Goal: Task Accomplishment & Management: Use online tool/utility

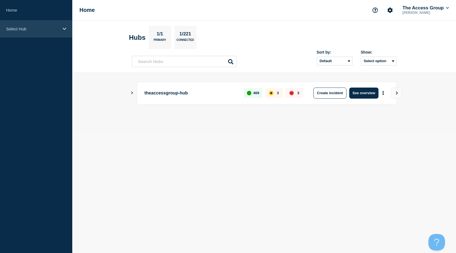
click at [47, 29] on p "Select Hub" at bounding box center [32, 29] width 53 height 5
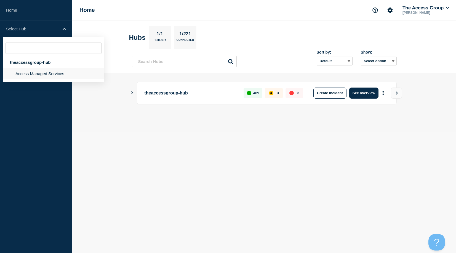
click at [25, 73] on li "Access Managed Services" at bounding box center [54, 73] width 102 height 11
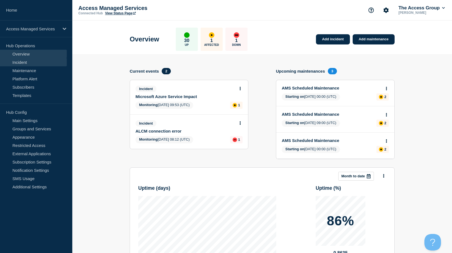
click at [27, 62] on link "Incident" at bounding box center [33, 62] width 67 height 8
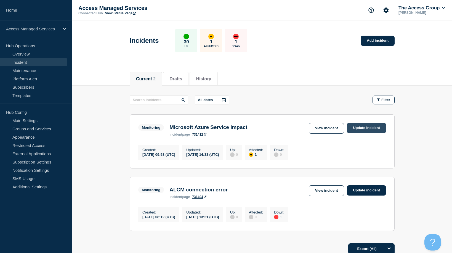
click at [367, 131] on link "Update incident" at bounding box center [366, 128] width 39 height 10
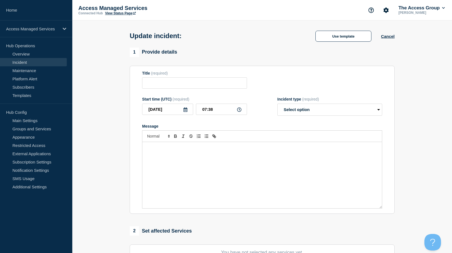
type input "Microsoft Azure Service Impact"
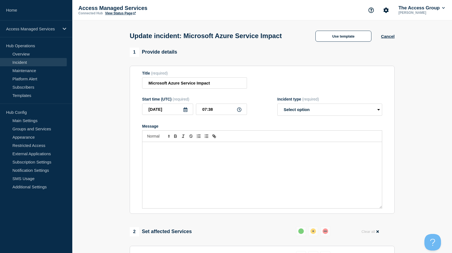
click at [360, 113] on div "Incident type (required) Select option Investigating Identified Monitoring Reso…" at bounding box center [329, 106] width 105 height 19
click at [361, 116] on select "Select option Investigating Identified Monitoring Resolved" at bounding box center [329, 110] width 105 height 12
select select "resolved"
click at [277, 114] on select "Select option Investigating Identified Monitoring Resolved" at bounding box center [329, 110] width 105 height 12
click at [195, 170] on div "Message" at bounding box center [262, 175] width 240 height 66
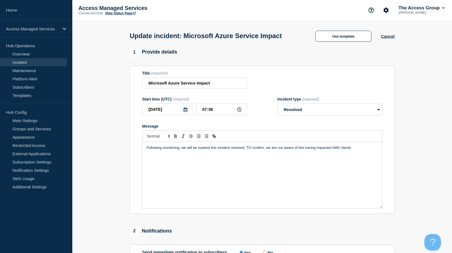
click at [250, 150] on p "Following monitoring, we will be marked this incident resolved. TO confirm, we …" at bounding box center [262, 147] width 231 height 5
click at [356, 150] on p "Following monitoring, we will be marked this incident resolved. To confirm, we …" at bounding box center [262, 147] width 231 height 5
click at [248, 150] on p "Following monitoring, we will be marked this incident resolved. To confirm, we …" at bounding box center [262, 147] width 231 height 5
drag, startPoint x: 275, startPoint y: 164, endPoint x: 143, endPoint y: 161, distance: 132.0
click at [143, 161] on div "Following monitoring, we will be marked this incident resolved. To confirm, we …" at bounding box center [262, 175] width 240 height 66
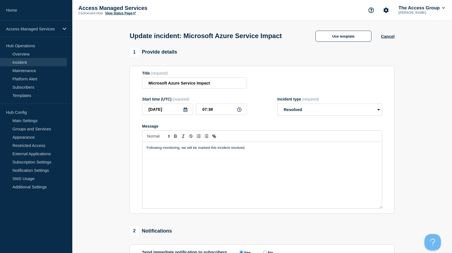
click at [163, 150] on p "Following monitoring, we will be marked this incident resolved." at bounding box center [262, 147] width 231 height 5
click at [178, 150] on p "Following monitoring, we will be marked this incident resolved." at bounding box center [262, 147] width 231 height 5
click at [179, 150] on p "Following monitoring, we will be marked this incident resolved." at bounding box center [262, 147] width 231 height 5
click at [250, 150] on p "Following monitoring, we will be marked this incident resolved." at bounding box center [262, 147] width 231 height 5
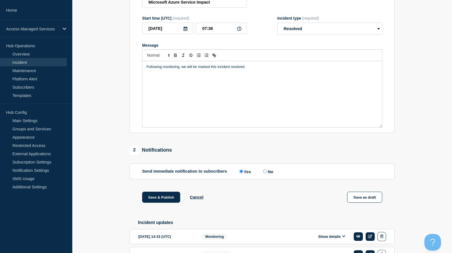
scroll to position [55, 0]
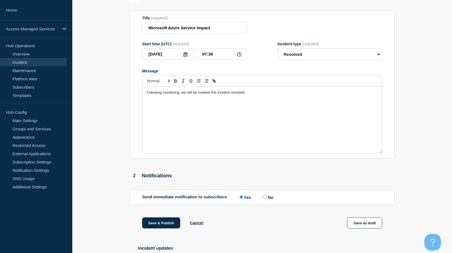
click at [162, 95] on p "Following monitoring, we will be marked this incident resolved." at bounding box center [262, 92] width 231 height 5
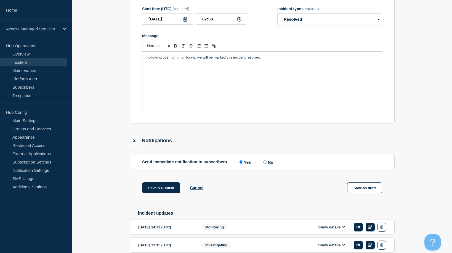
scroll to position [138, 0]
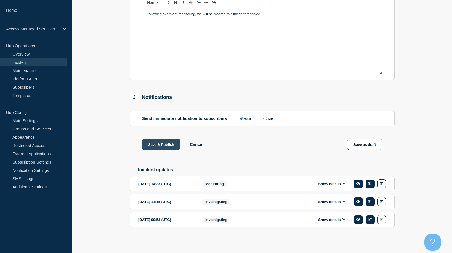
click at [161, 150] on button "Save & Publish" at bounding box center [161, 144] width 38 height 11
